Goal: Task Accomplishment & Management: Manage account settings

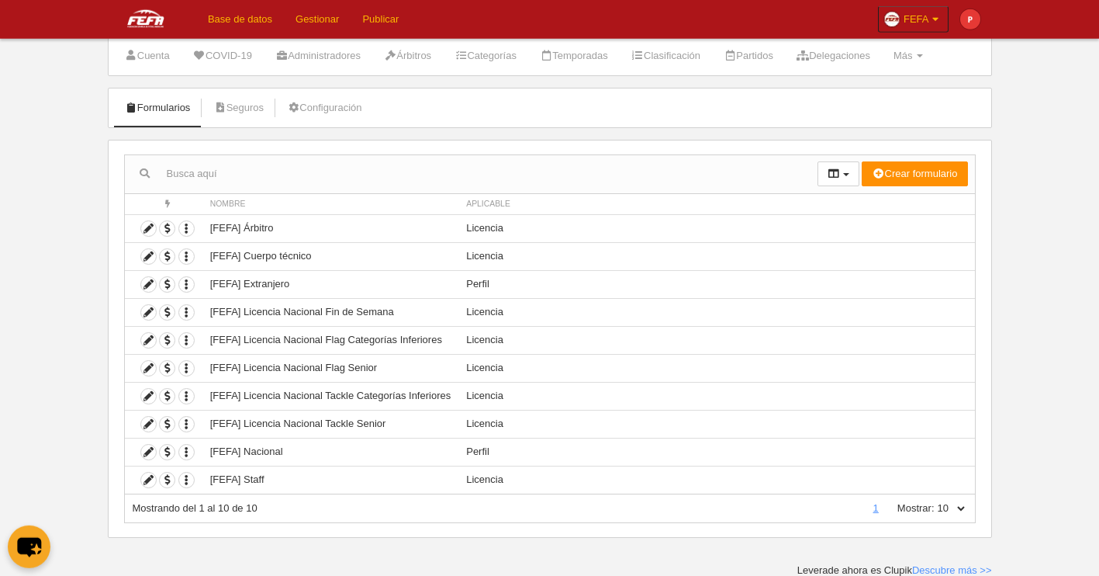
scroll to position [43, 0]
click at [935, 500] on select "10 25 50 100 500" at bounding box center [951, 507] width 33 height 14
select select "100"
click option "100" at bounding box center [0, 0] width 0 height 0
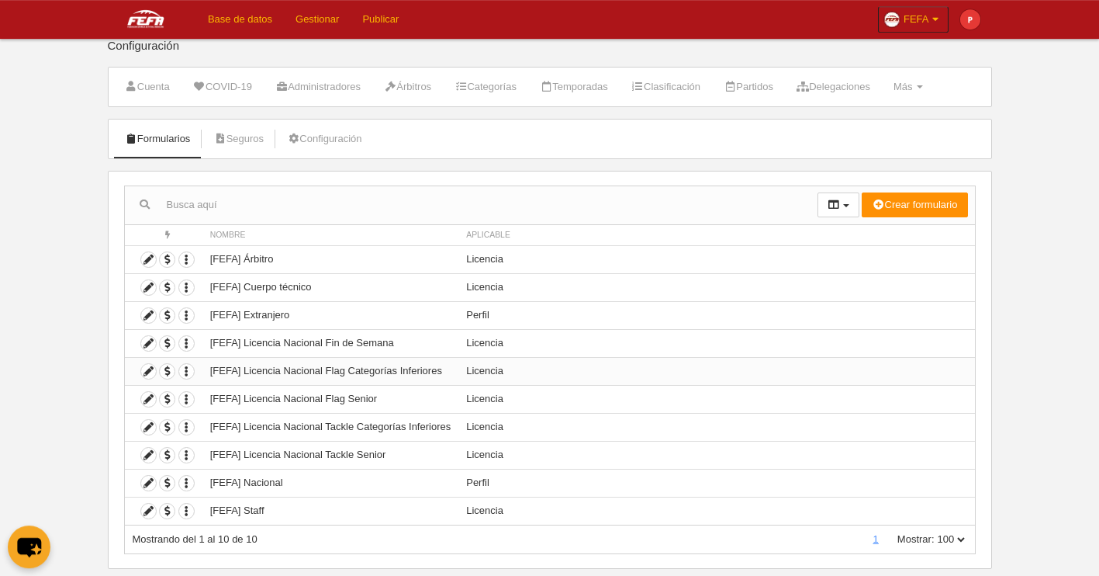
scroll to position [0, 0]
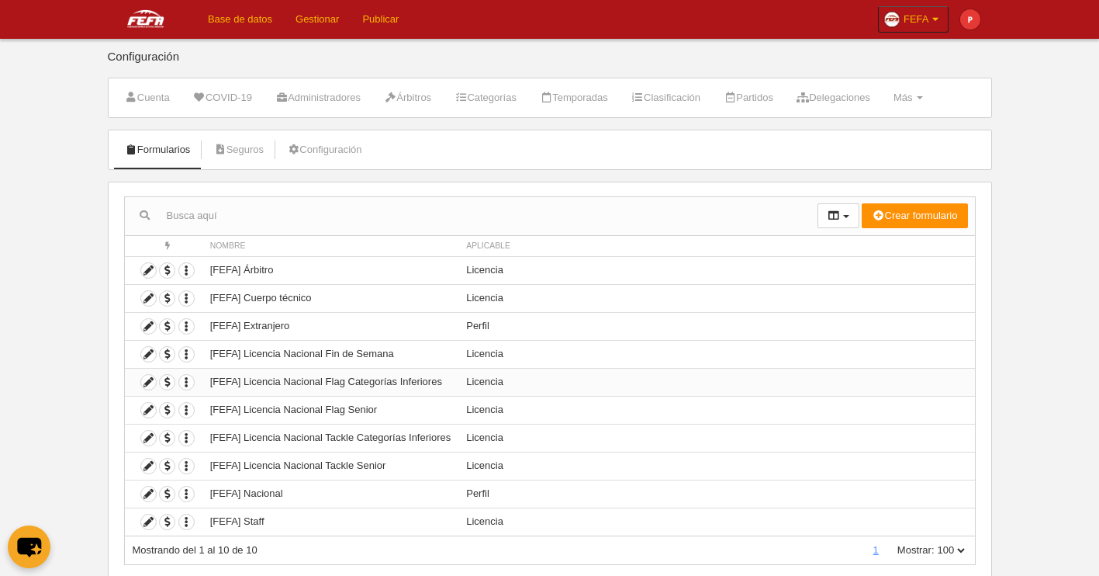
click at [304, 386] on td "[FEFA] Licencia Nacional Flag Categorías Inferiores" at bounding box center [330, 382] width 256 height 28
click at [154, 383] on icon at bounding box center [148, 382] width 15 height 15
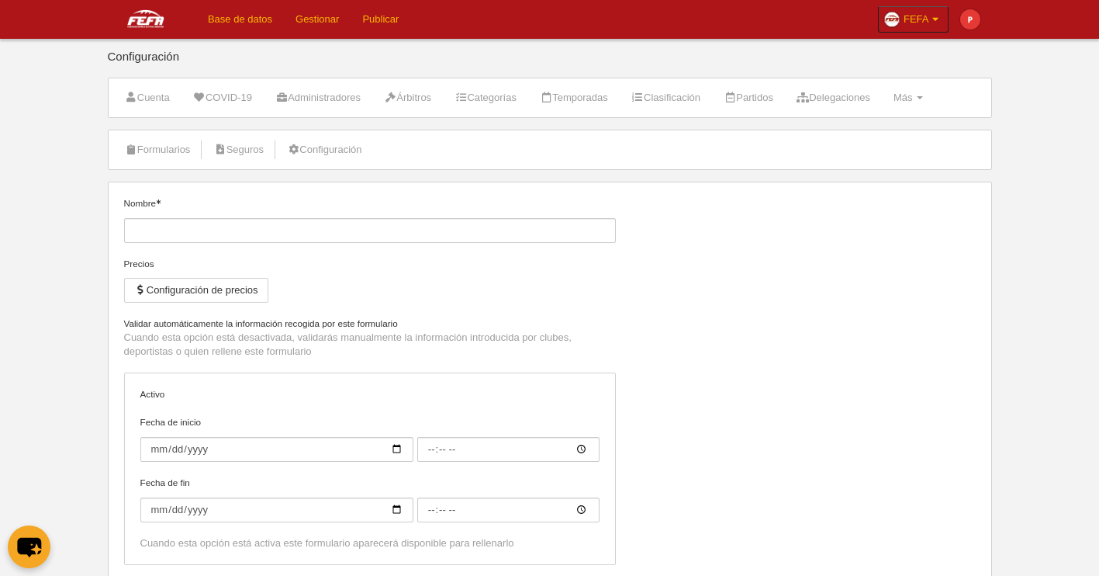
type input "[FEFA] Licencia Nacional Flag Categorías Inferiores"
checkbox input "true"
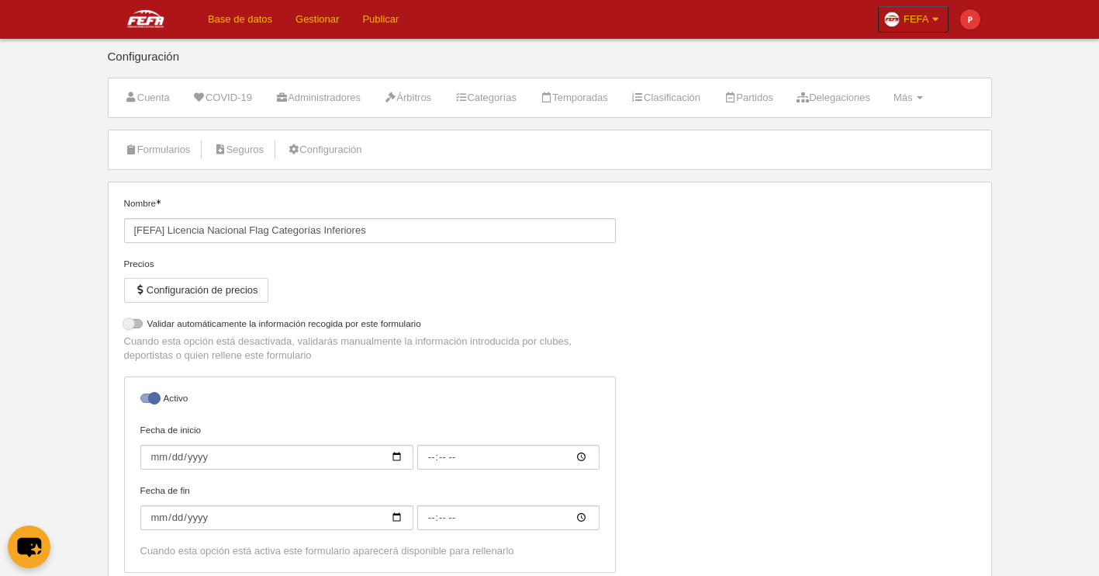
select select "selected"
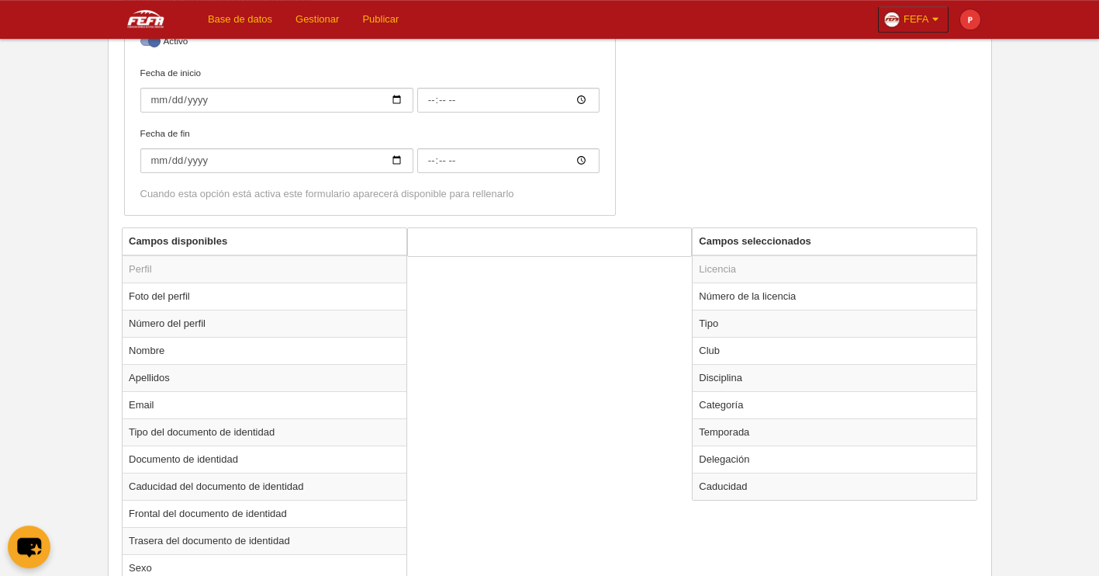
scroll to position [472, 0]
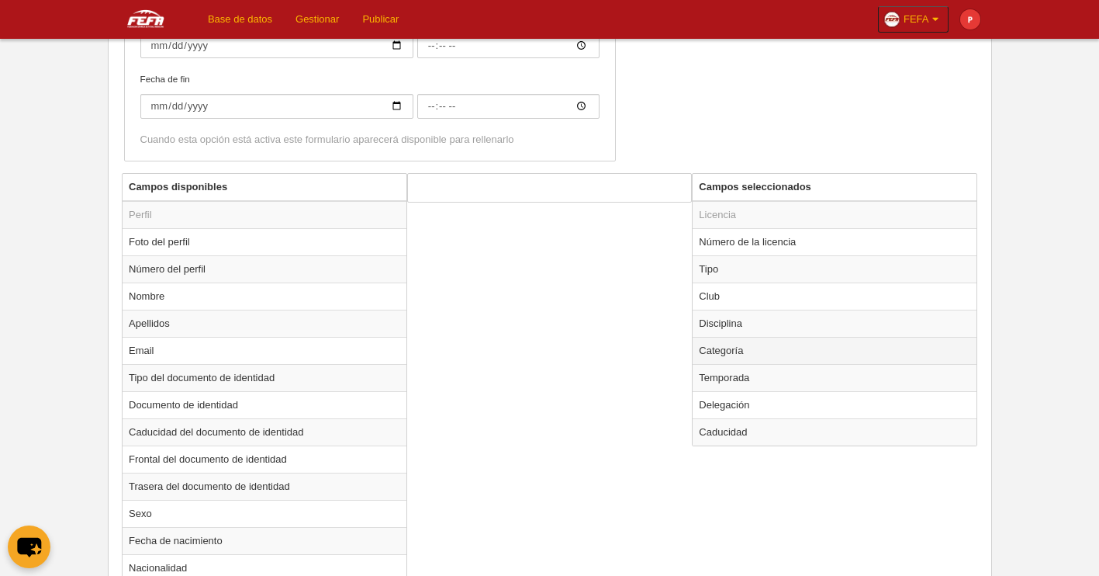
click at [728, 351] on td "Categoría" at bounding box center [835, 350] width 284 height 27
radio input "true"
select select "6797"
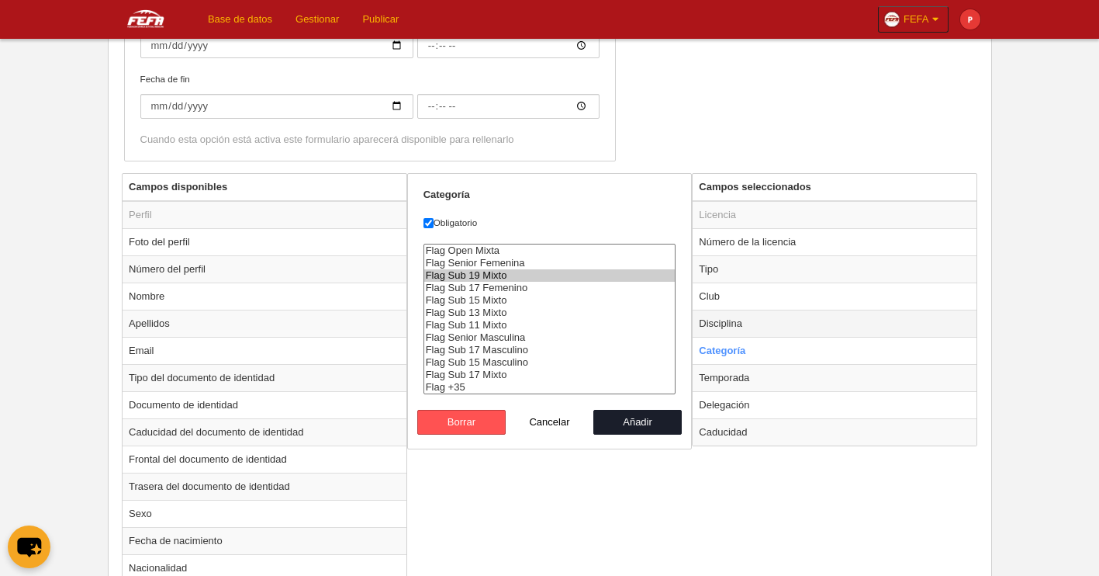
click at [759, 323] on td "Disciplina" at bounding box center [835, 322] width 284 height 27
radio input "true"
select select "125"
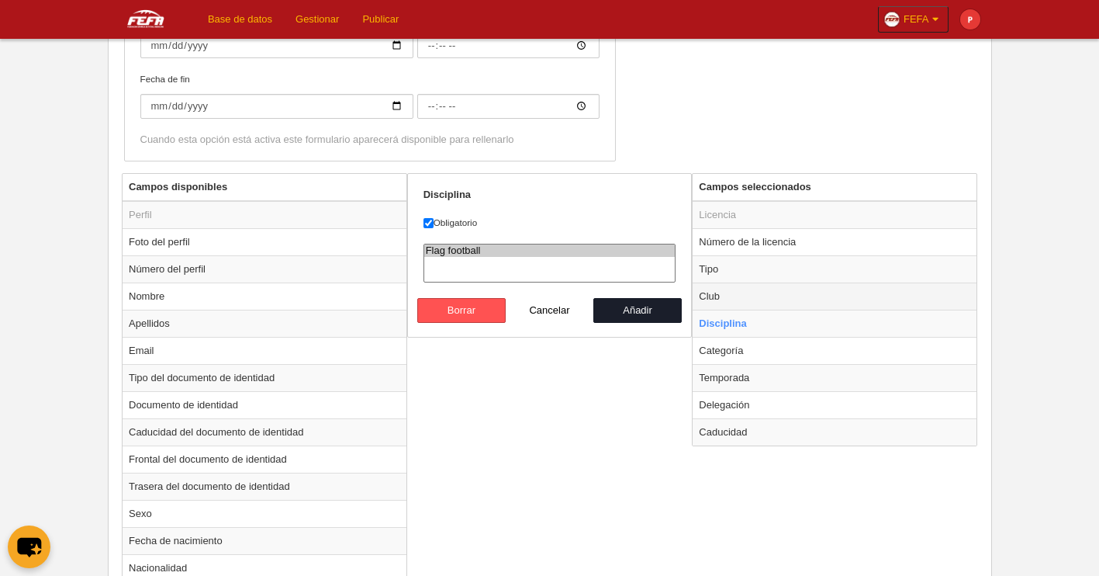
click at [742, 293] on td "Club" at bounding box center [835, 295] width 284 height 27
radio input "true"
select select
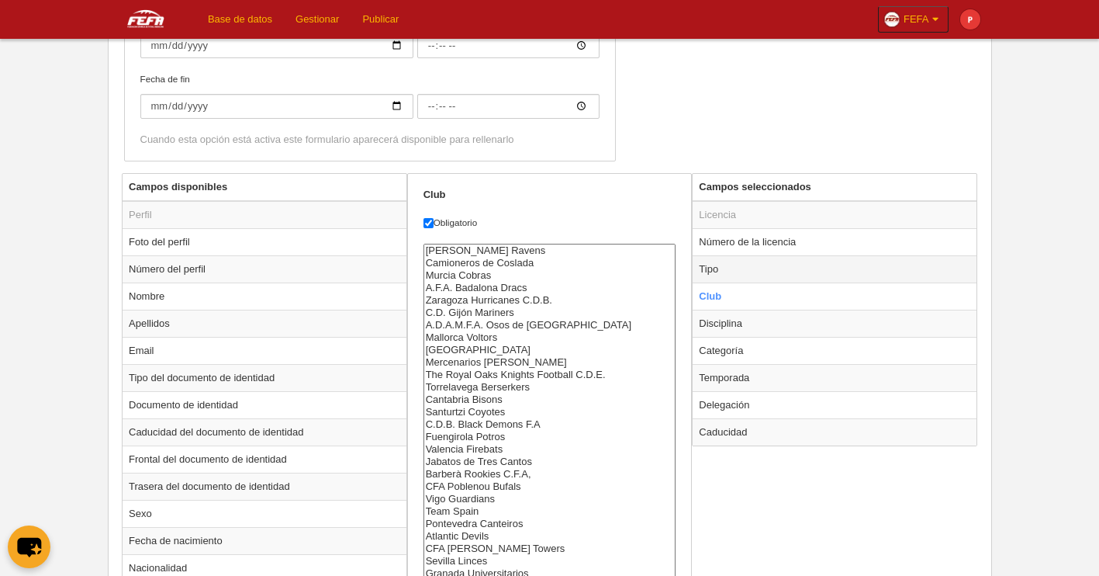
click at [738, 270] on td "Tipo" at bounding box center [835, 268] width 284 height 27
radio input "true"
select select "player"
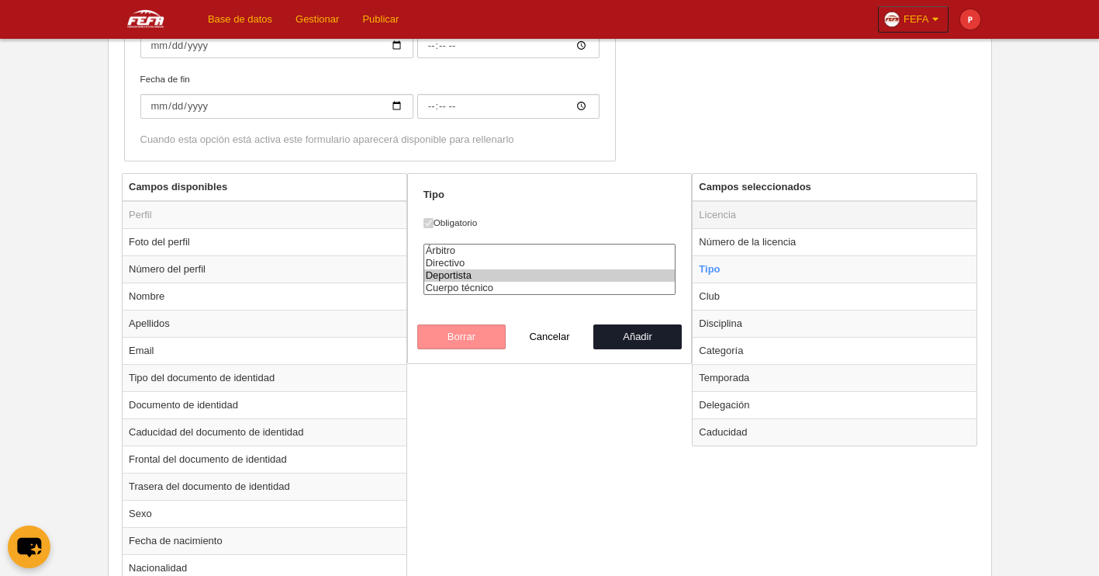
click at [741, 222] on td "Licencia" at bounding box center [835, 215] width 284 height 28
click at [728, 216] on td "Licencia" at bounding box center [835, 215] width 284 height 28
click at [724, 334] on td "Disciplina" at bounding box center [835, 322] width 284 height 27
radio input "false"
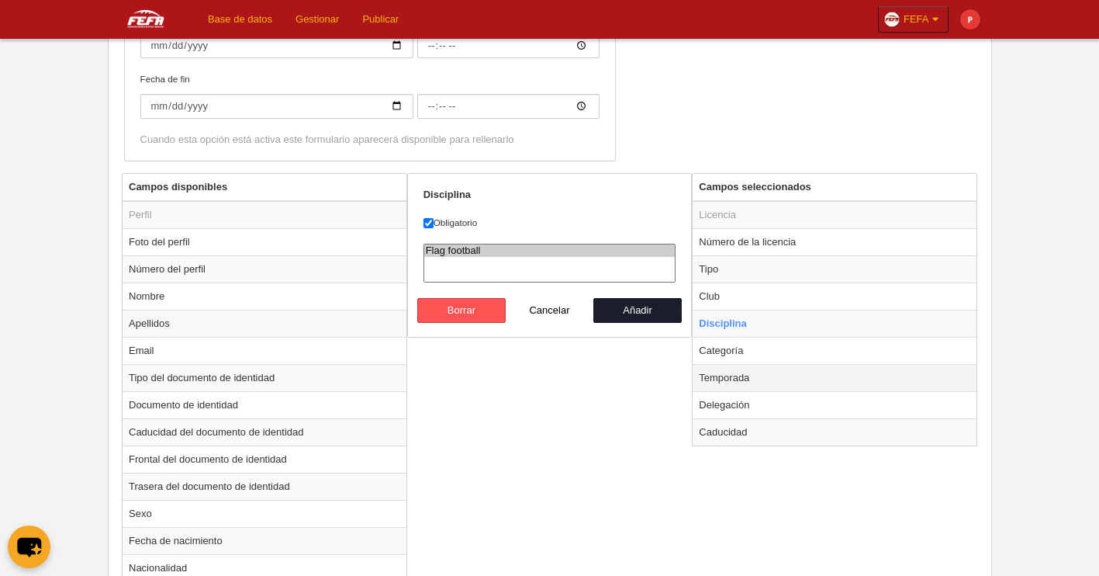
click at [725, 382] on td "Temporada" at bounding box center [835, 377] width 284 height 27
radio input "false"
radio input "true"
select select "8371"
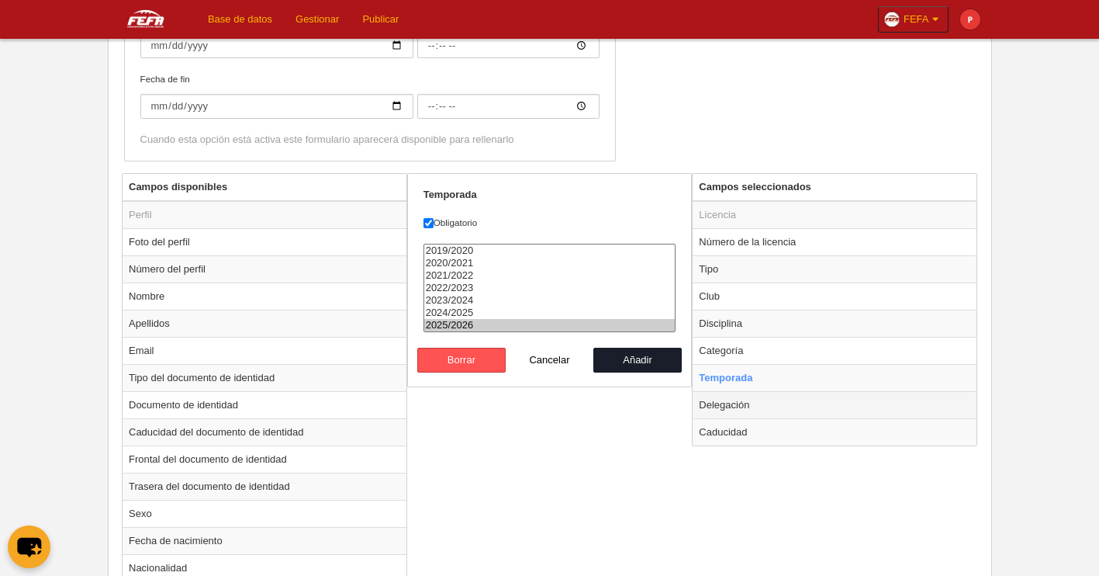
click at [726, 415] on td "Delegación" at bounding box center [835, 404] width 284 height 27
radio input "false"
radio input "true"
select select "1463"
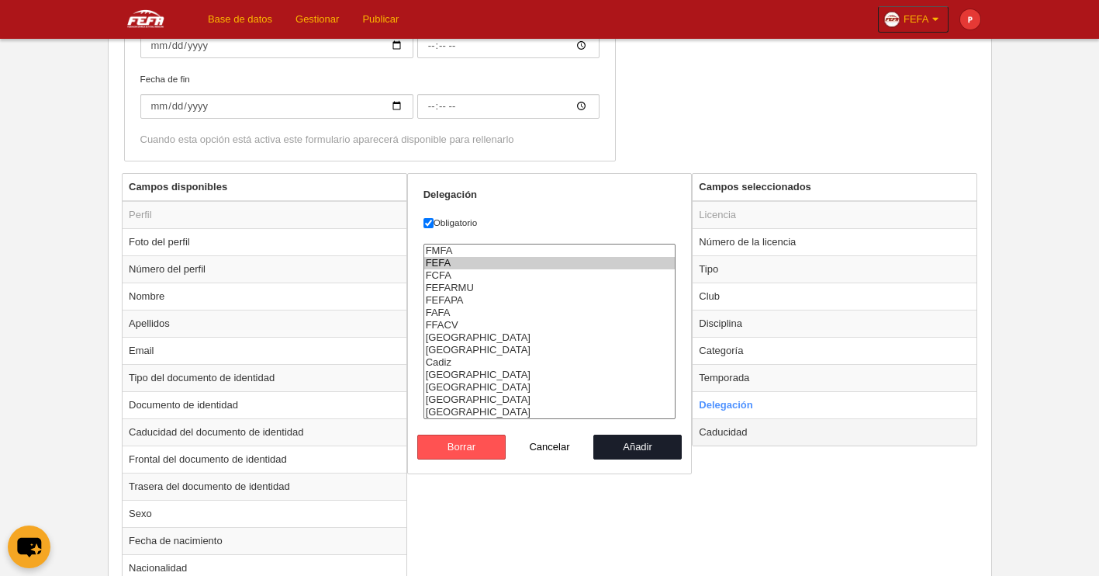
click at [731, 427] on td "Caducidad" at bounding box center [835, 431] width 284 height 27
radio input "false"
radio input "true"
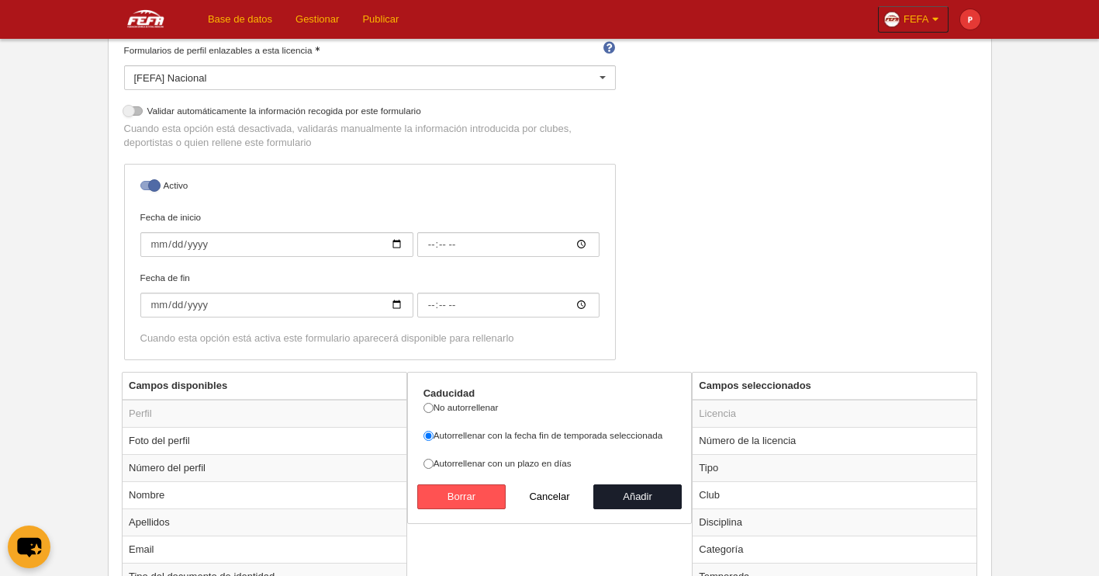
scroll to position [0, 0]
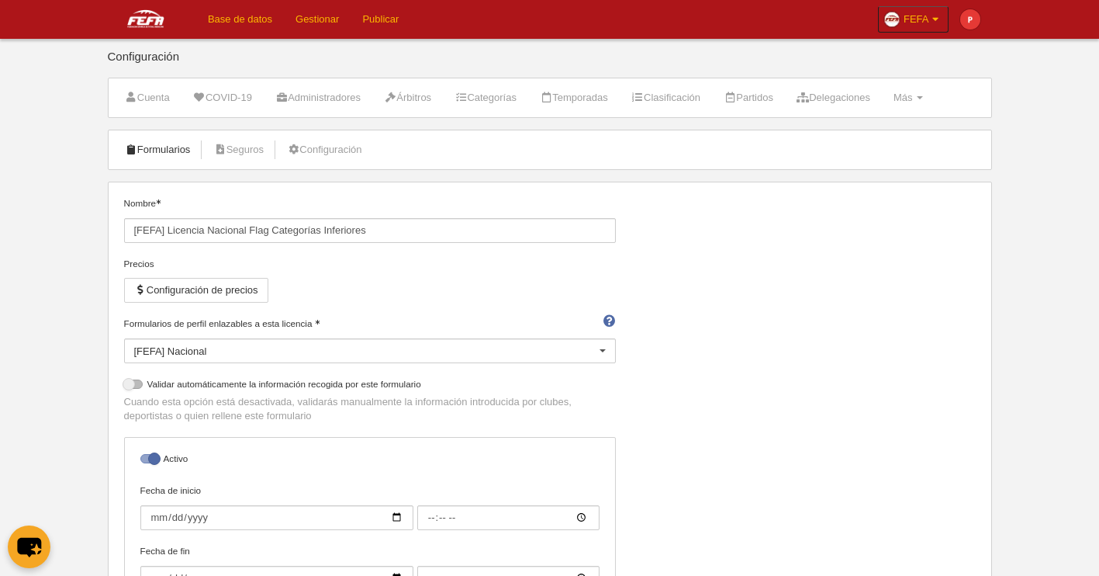
click at [182, 154] on link "Formularios" at bounding box center [157, 149] width 83 height 23
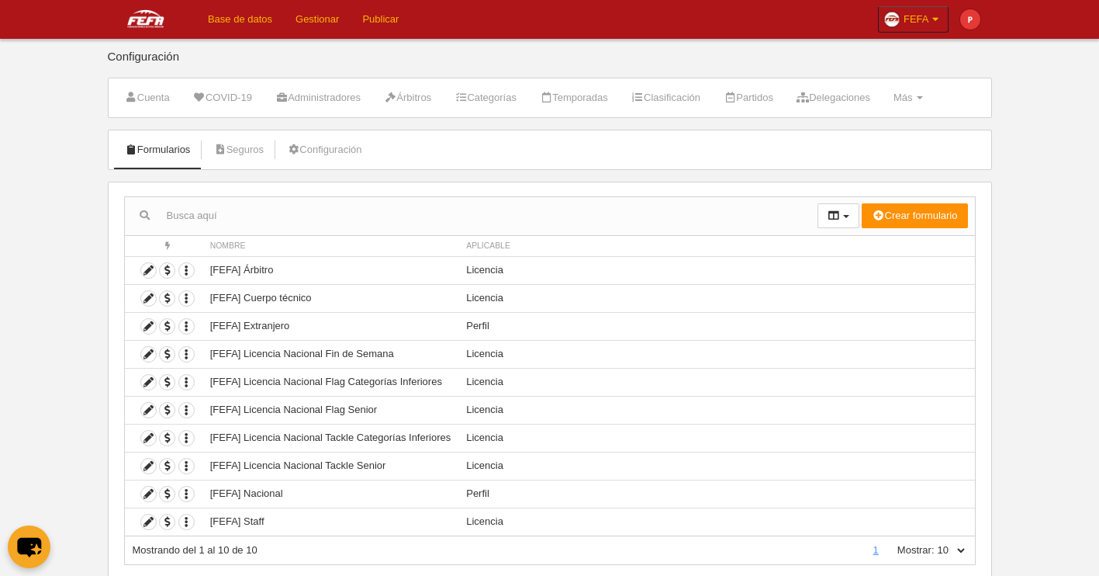
click at [265, 18] on link "Base de datos" at bounding box center [240, 19] width 88 height 39
